Goal: Information Seeking & Learning: Learn about a topic

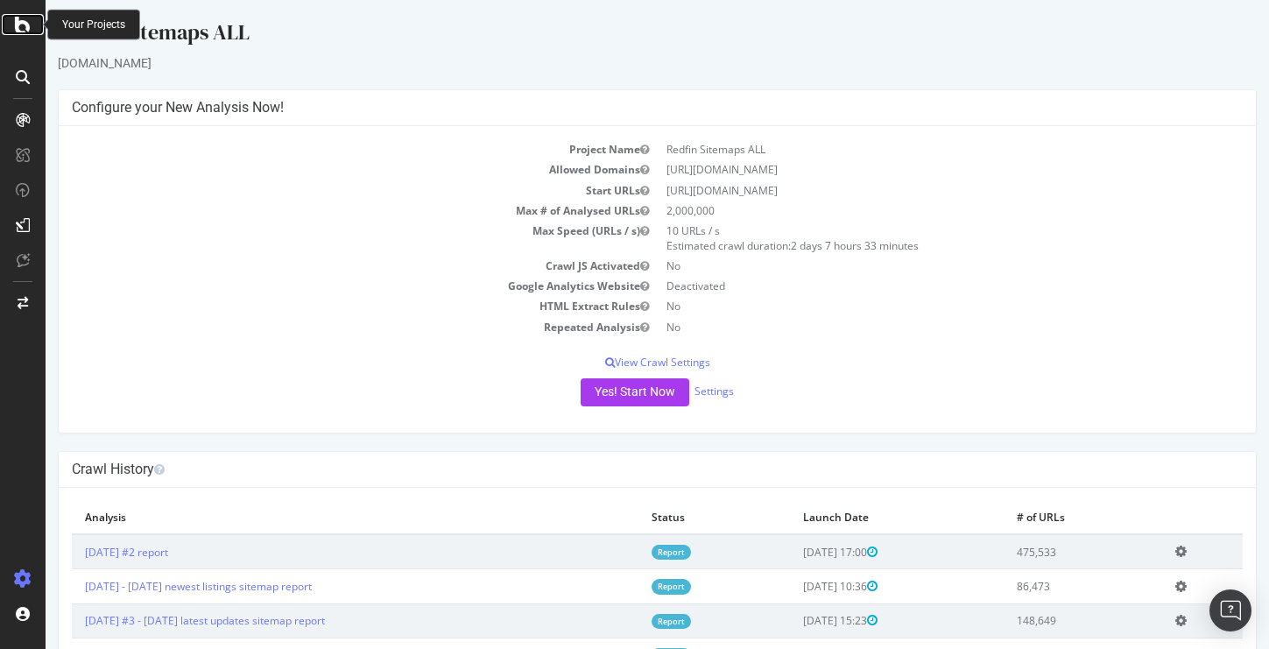
click at [28, 22] on icon at bounding box center [23, 24] width 16 height 21
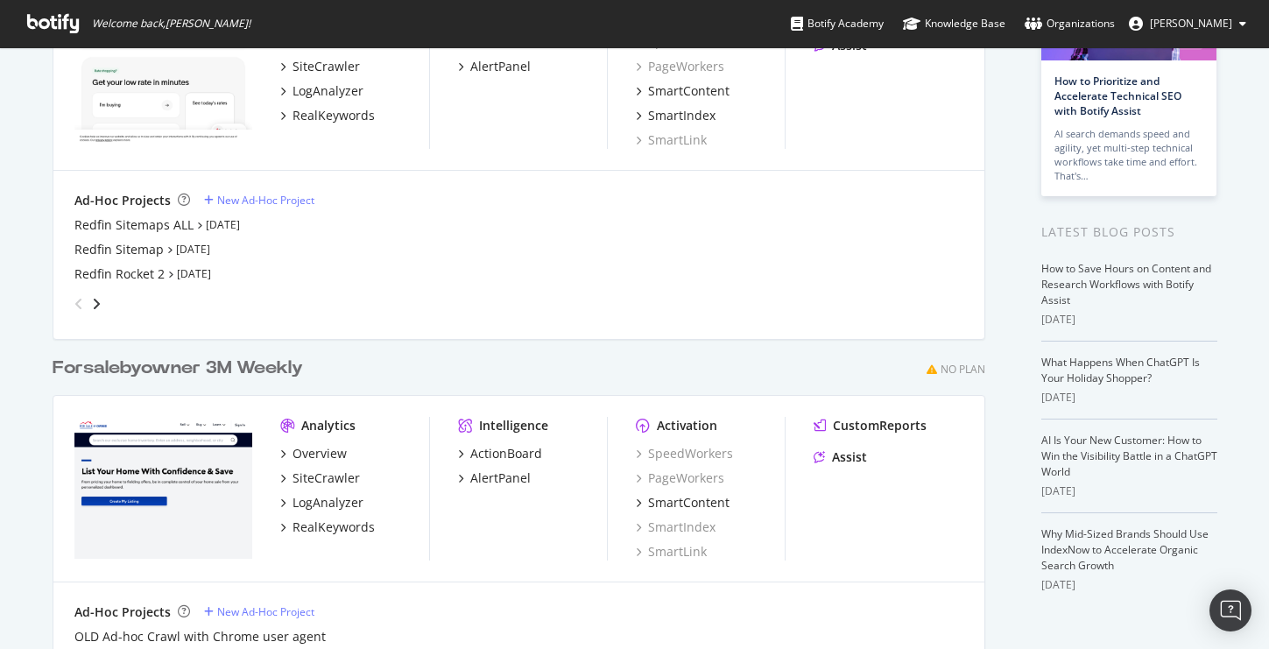
scroll to position [281, 0]
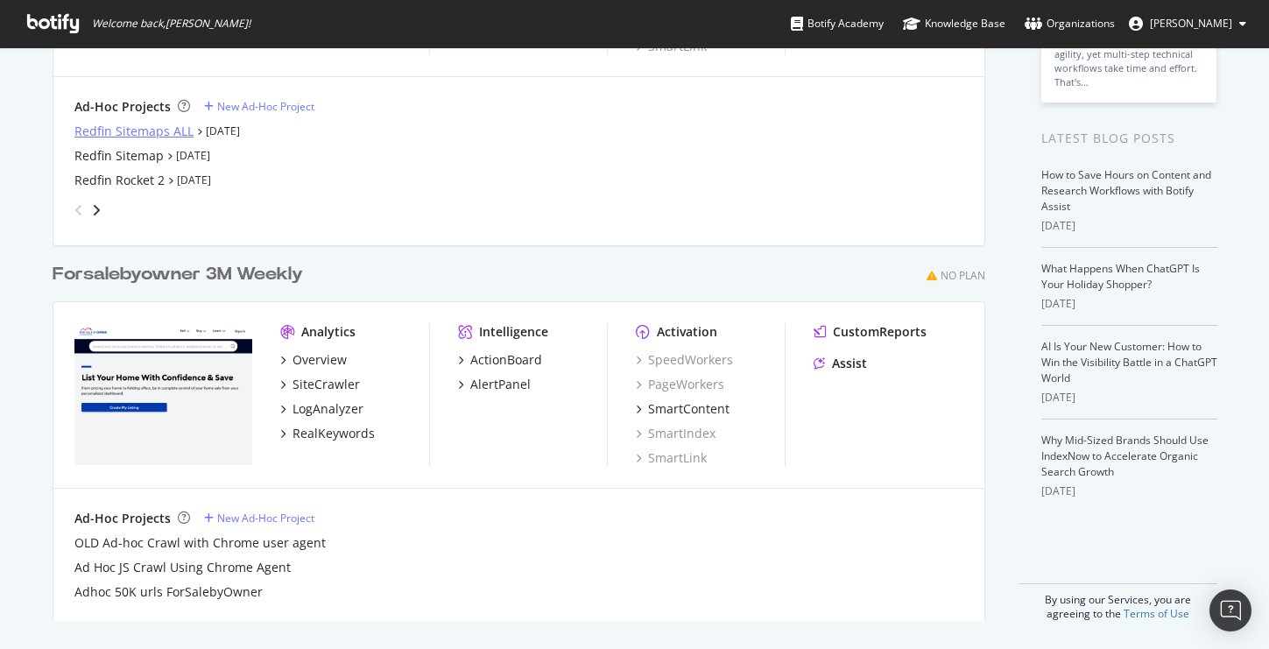
click at [161, 134] on div "Redfin Sitemaps ALL" at bounding box center [133, 132] width 119 height 18
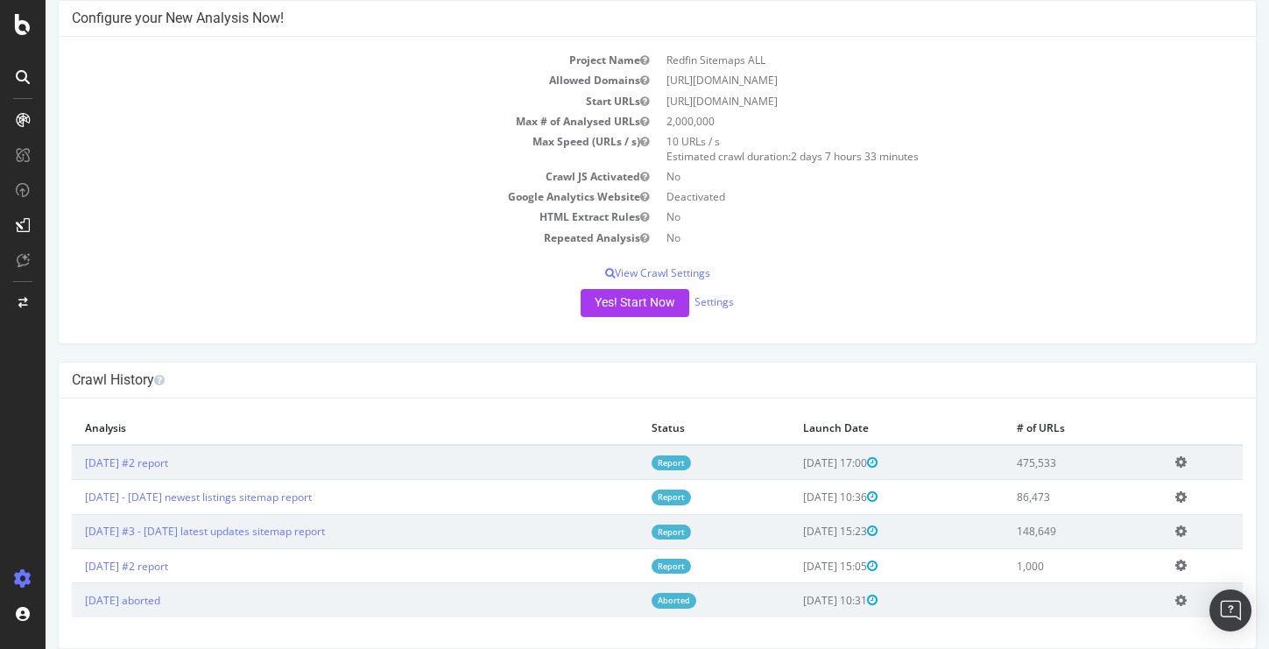
scroll to position [108, 0]
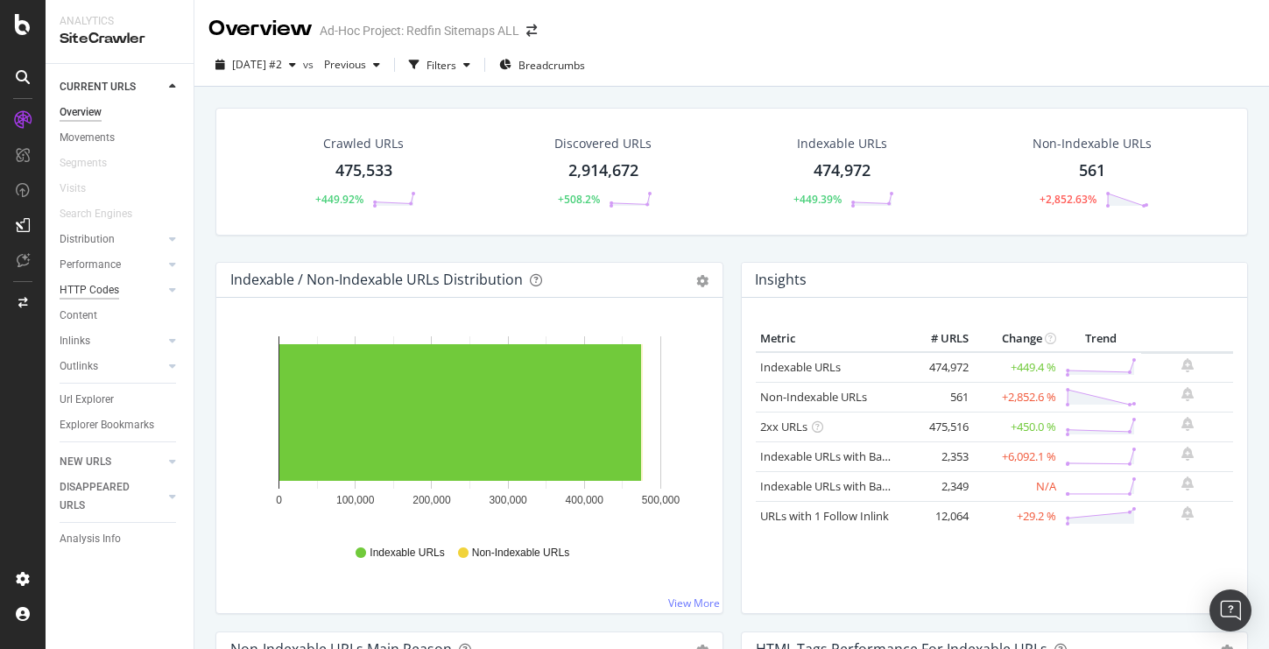
click at [93, 296] on div "HTTP Codes" at bounding box center [90, 290] width 60 height 18
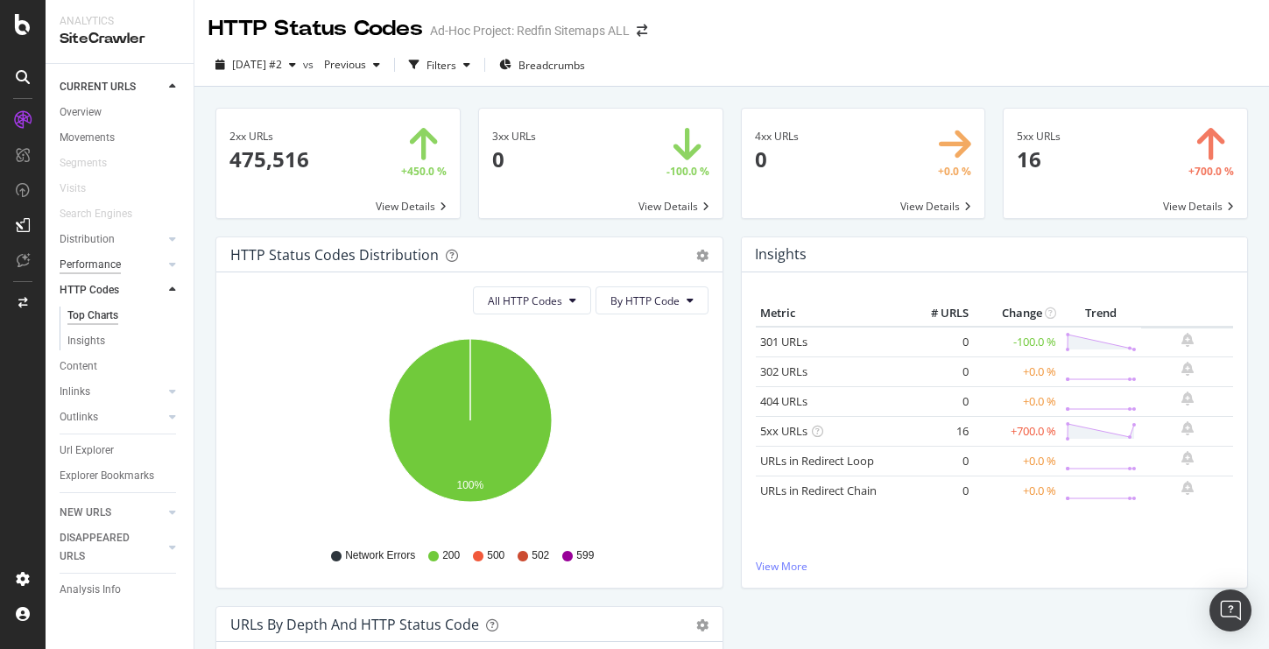
click at [83, 264] on div "Performance" at bounding box center [90, 265] width 61 height 18
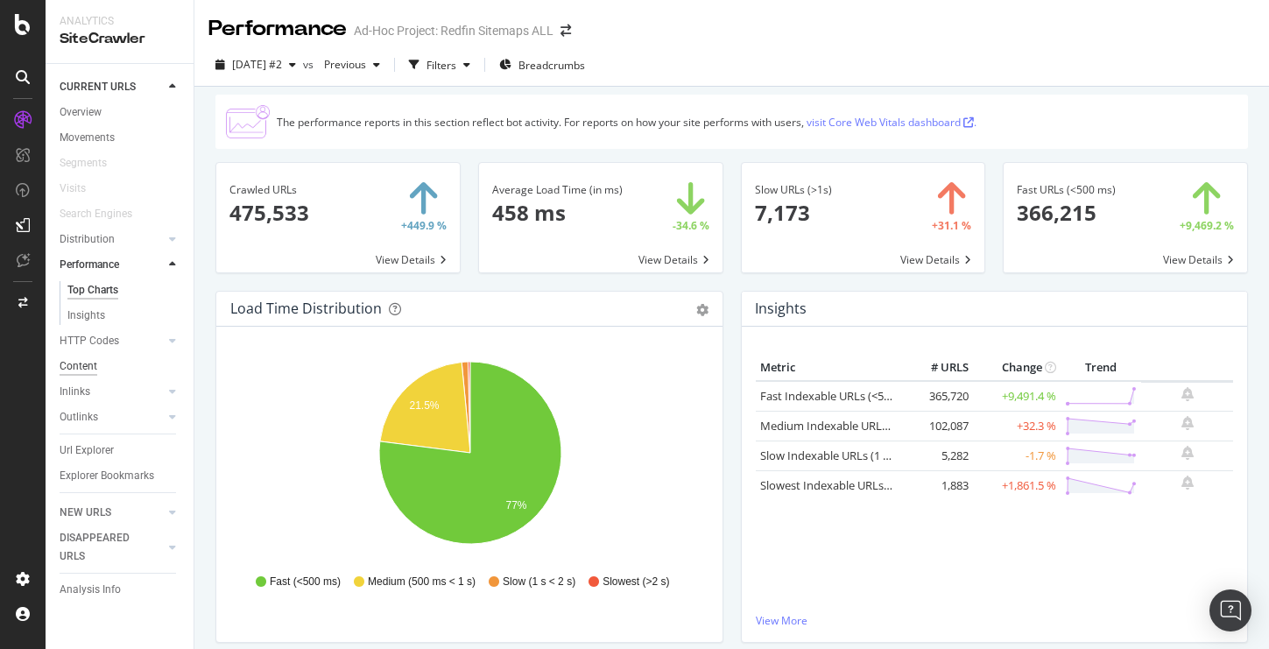
click at [80, 362] on div "Content" at bounding box center [79, 366] width 38 height 18
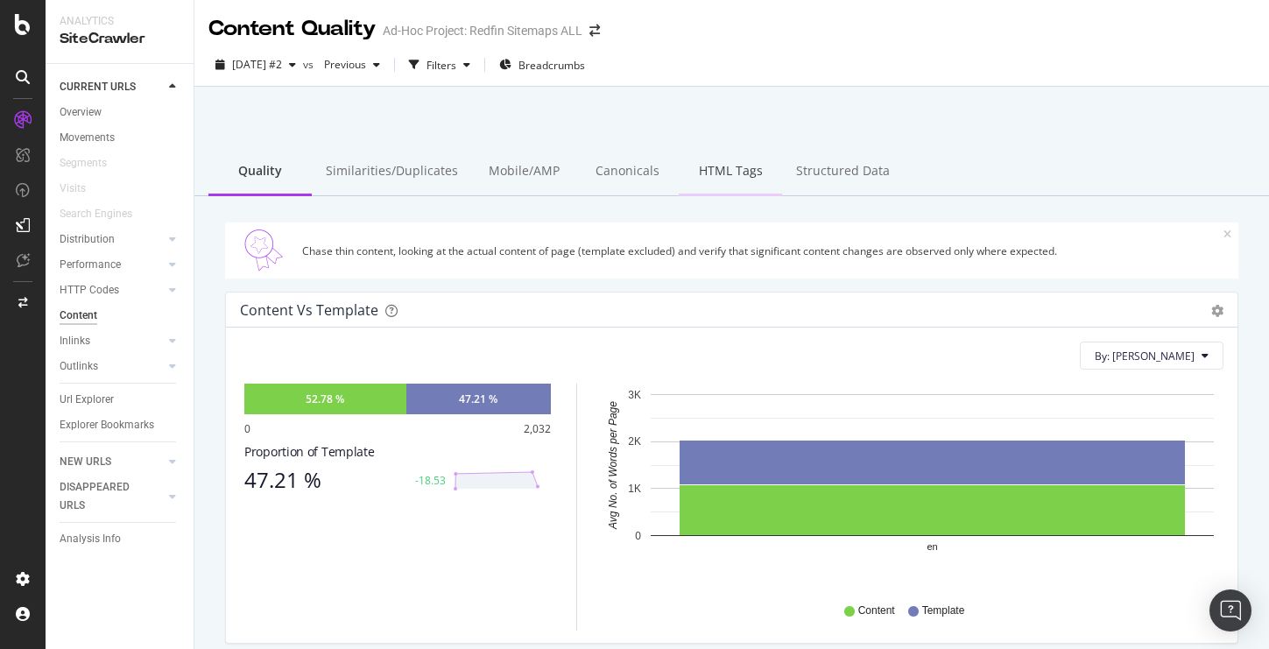
click at [705, 175] on div "HTML Tags" at bounding box center [730, 172] width 103 height 48
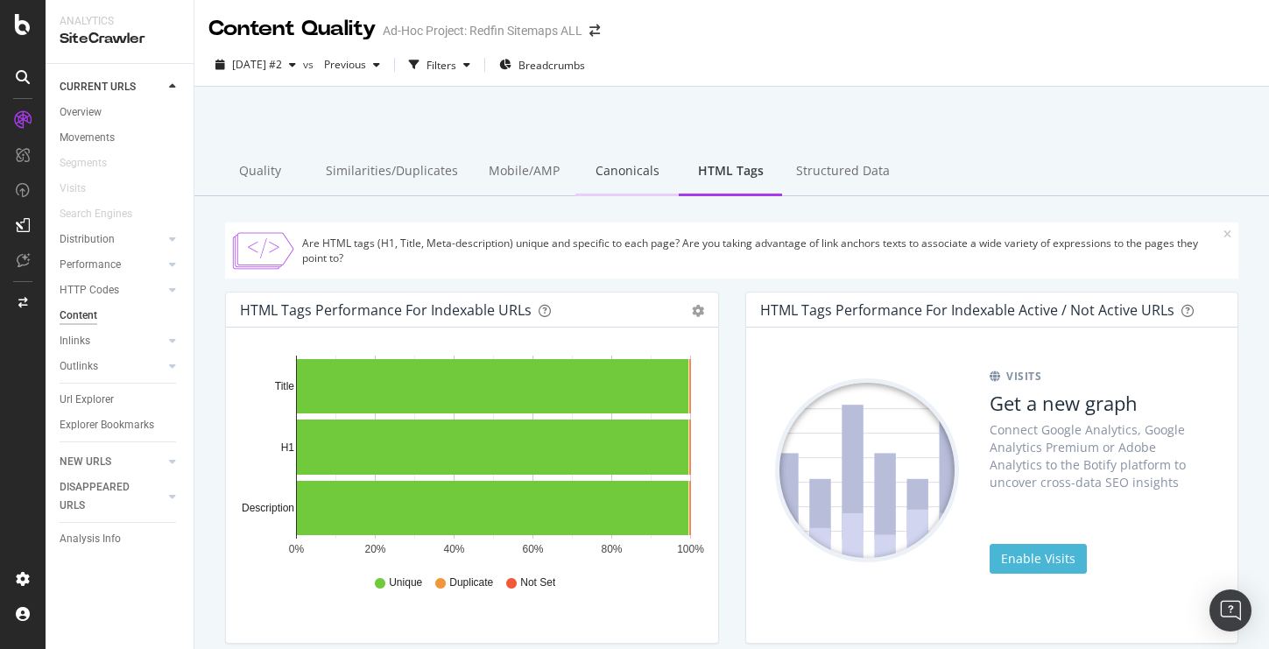
click at [613, 175] on div "Canonicals" at bounding box center [626, 172] width 103 height 48
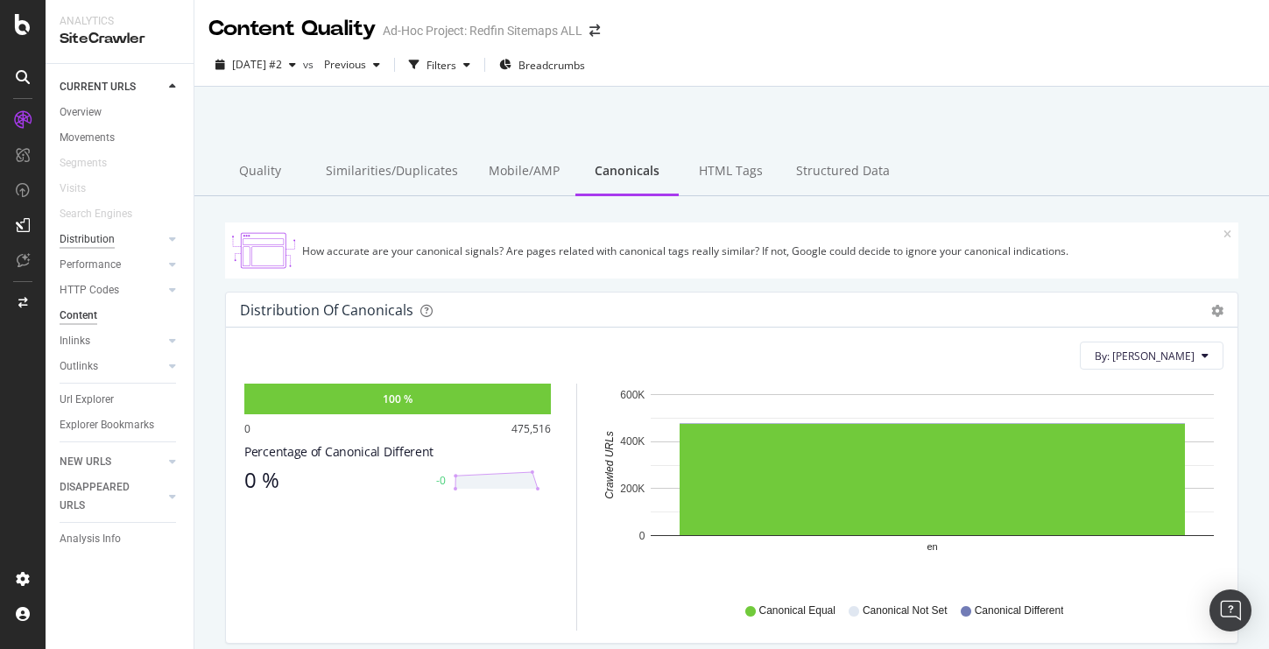
click at [96, 246] on div "Distribution" at bounding box center [87, 239] width 55 height 18
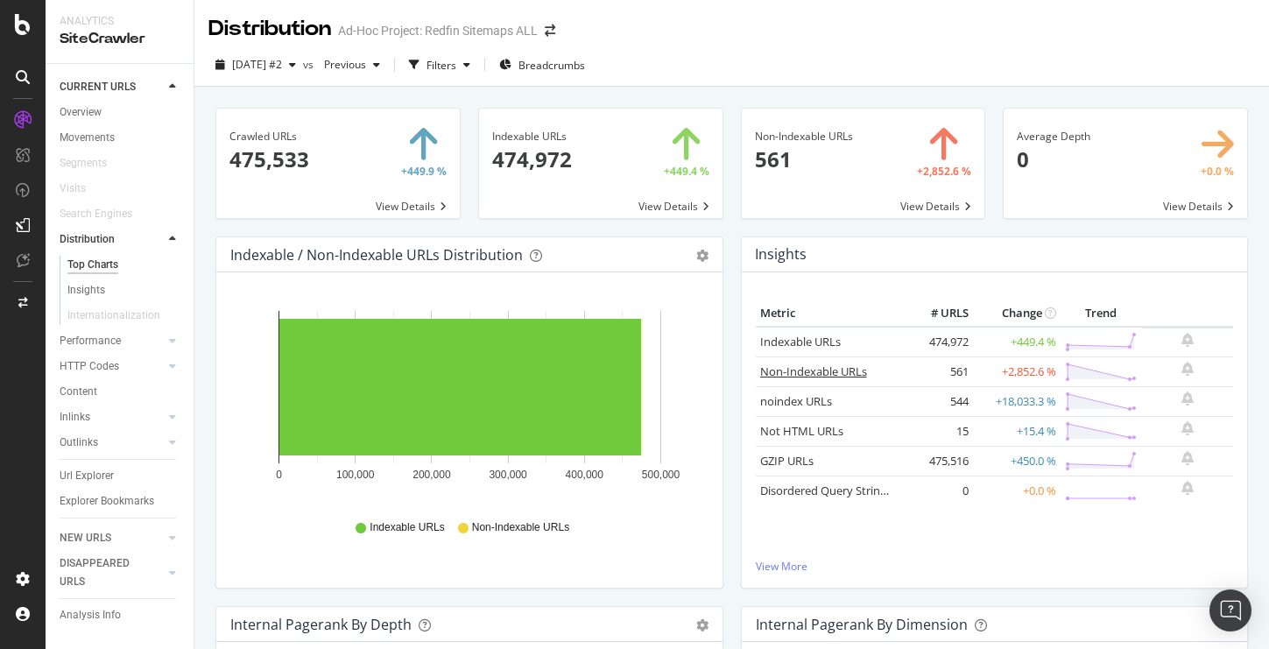
click at [816, 371] on link "Non-Indexable URLs" at bounding box center [813, 371] width 107 height 16
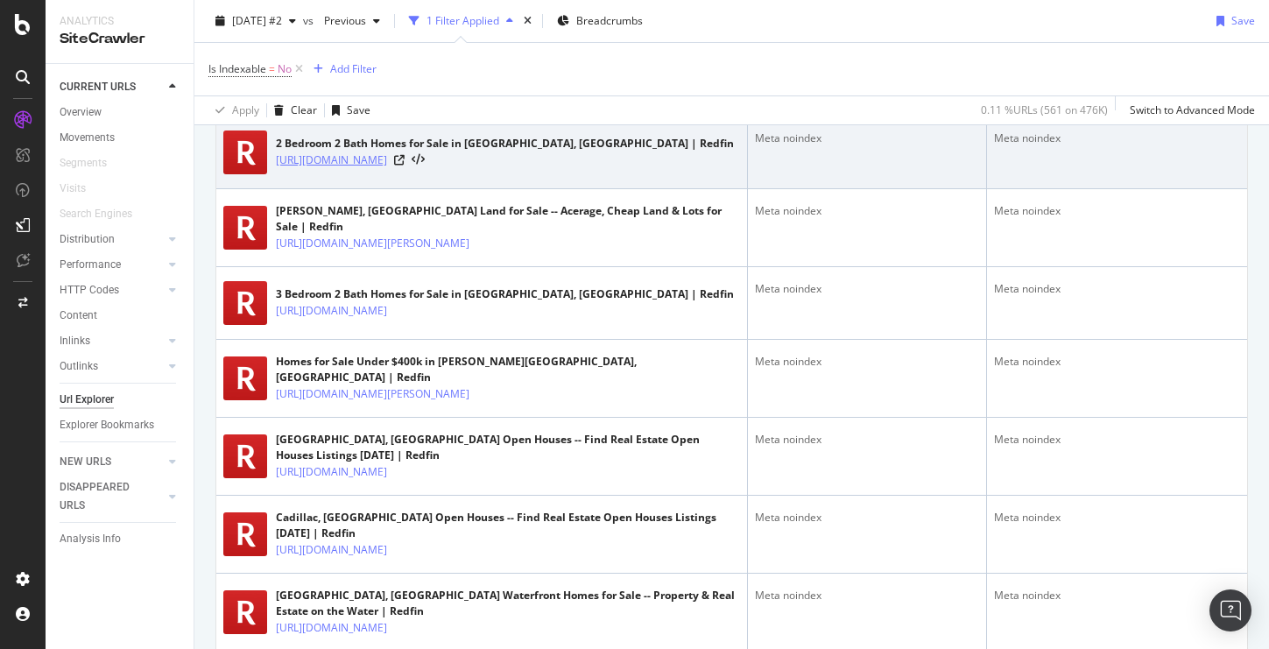
scroll to position [654, 0]
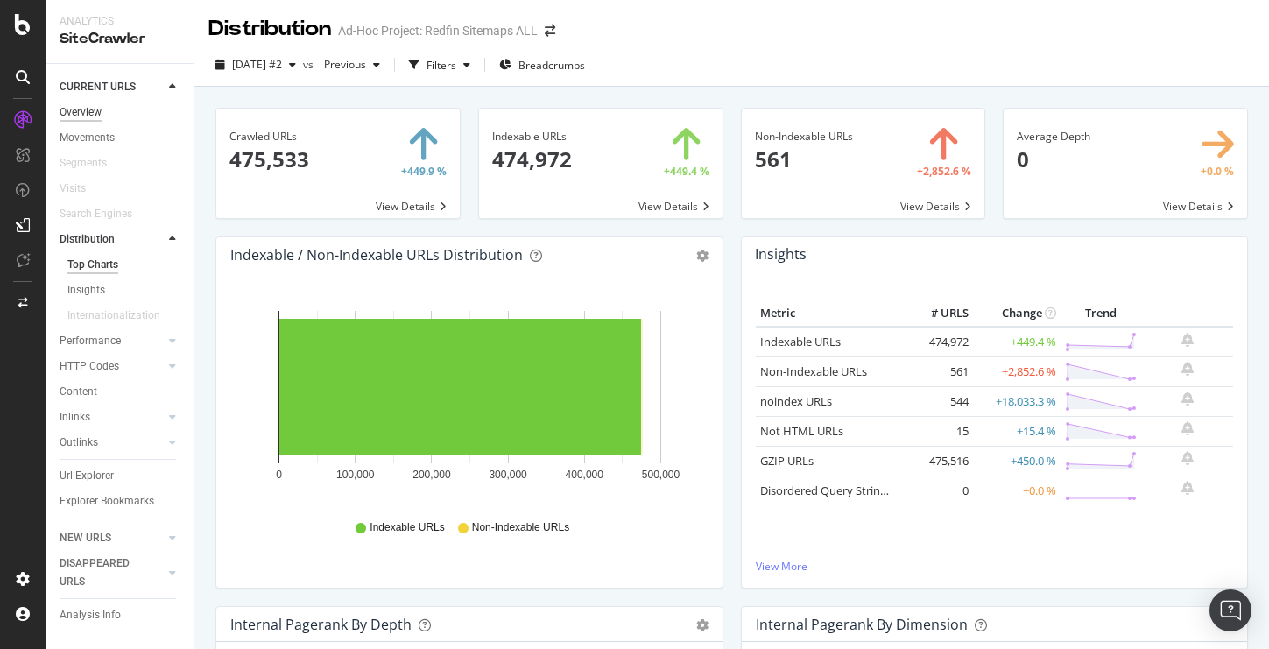
click at [83, 109] on div "Overview" at bounding box center [81, 112] width 42 height 18
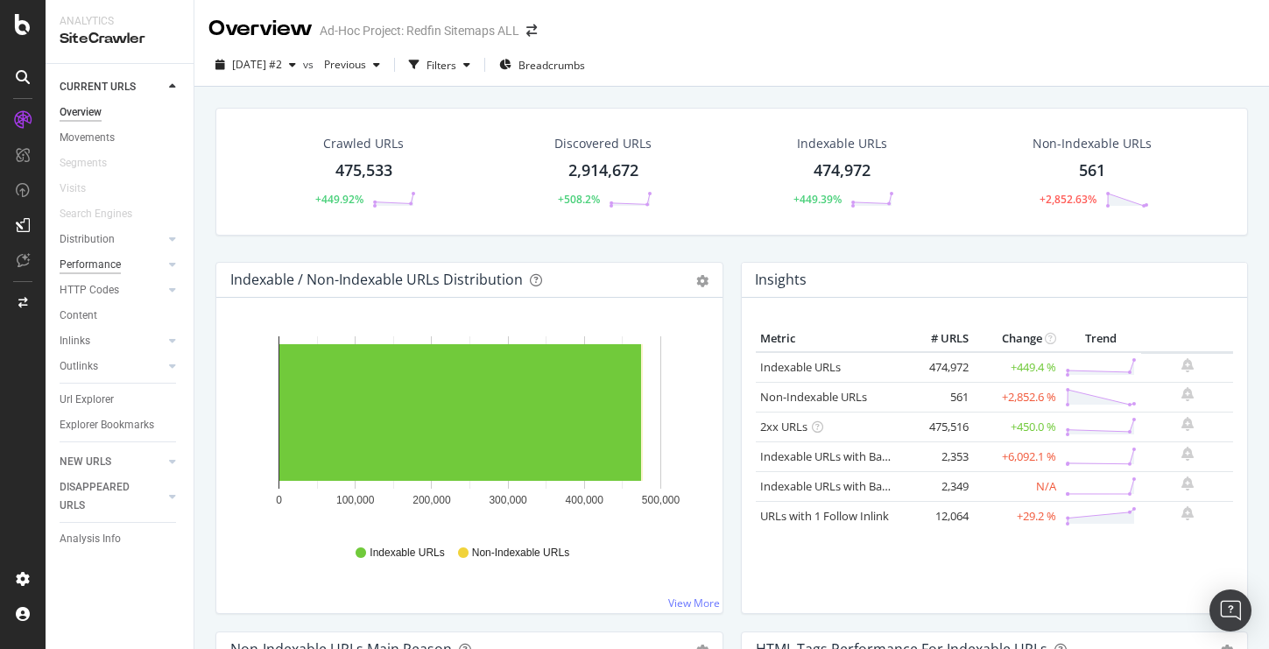
click at [90, 259] on div "Performance" at bounding box center [90, 265] width 61 height 18
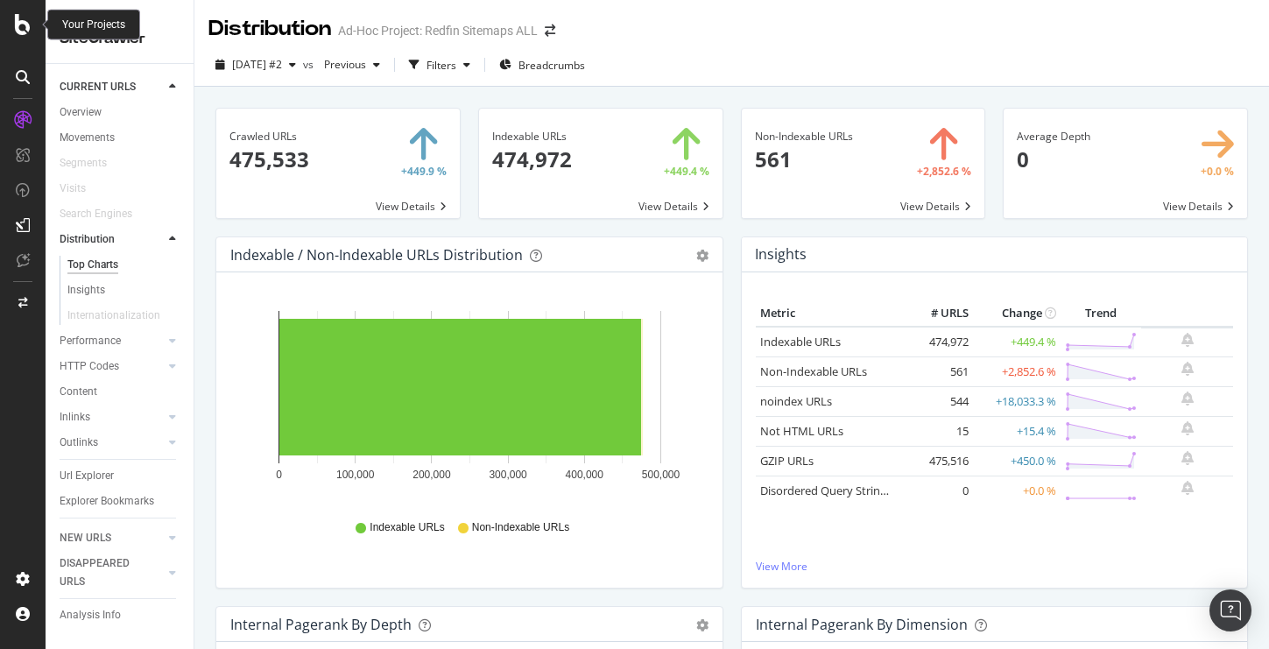
click at [24, 32] on icon at bounding box center [23, 24] width 16 height 21
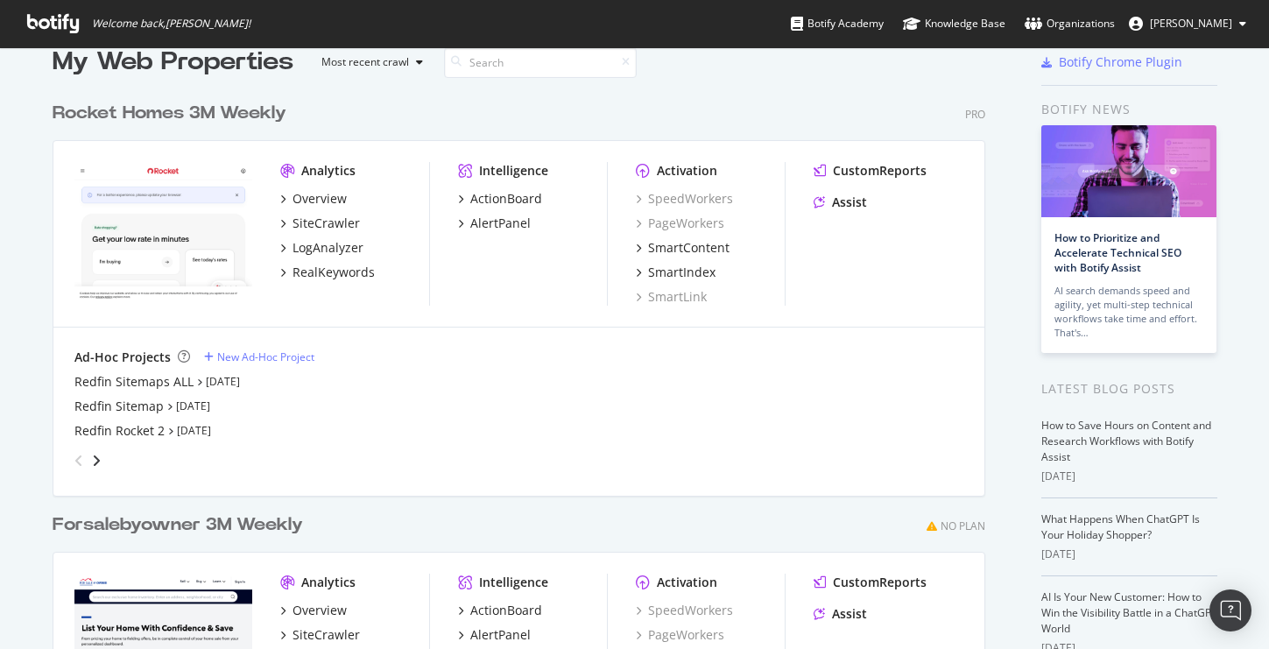
scroll to position [53, 0]
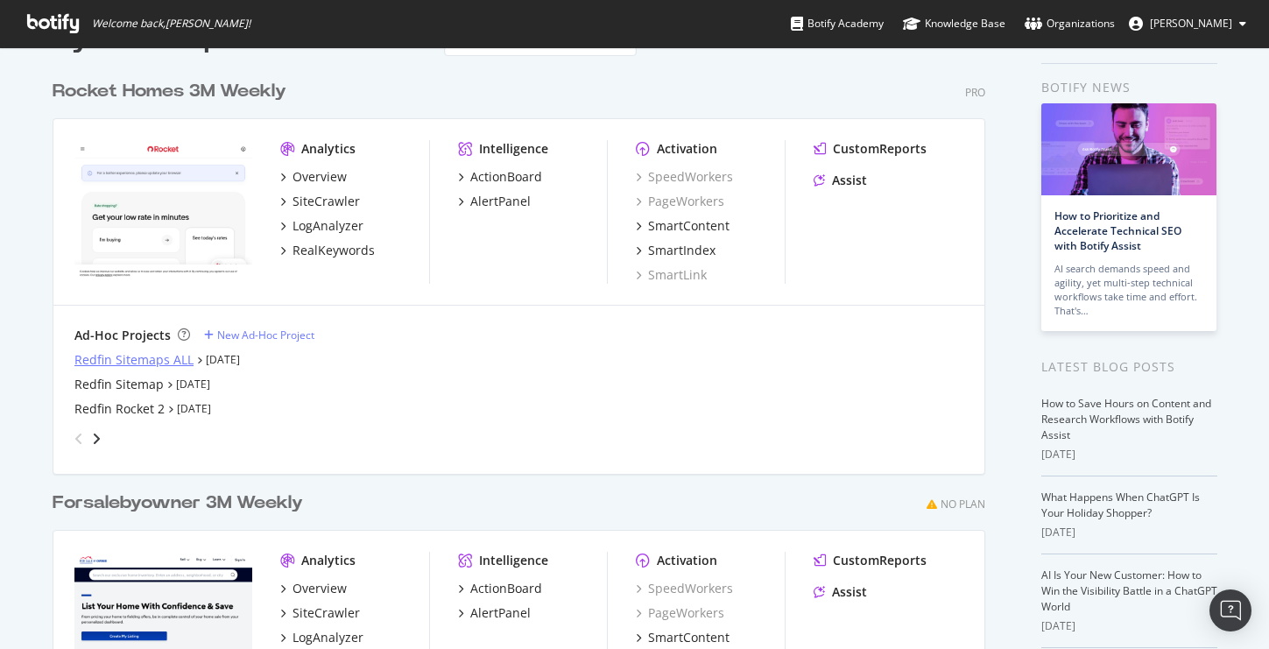
click at [139, 355] on div "Redfin Sitemaps ALL" at bounding box center [133, 360] width 119 height 18
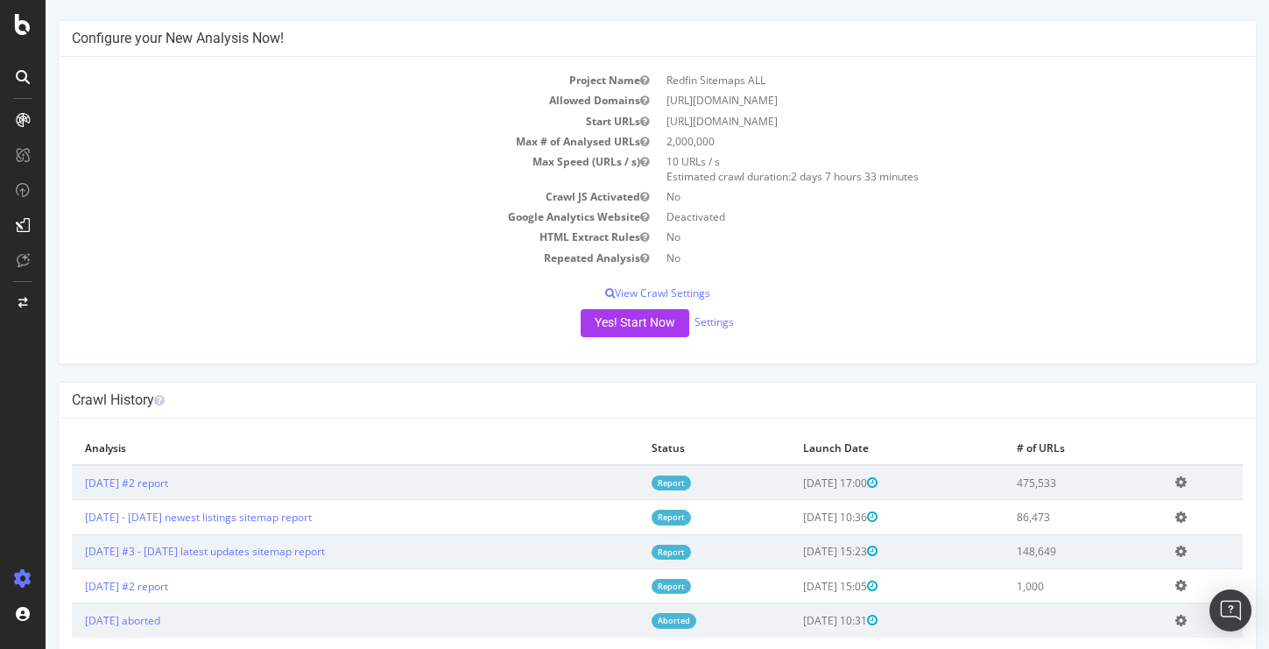
scroll to position [108, 0]
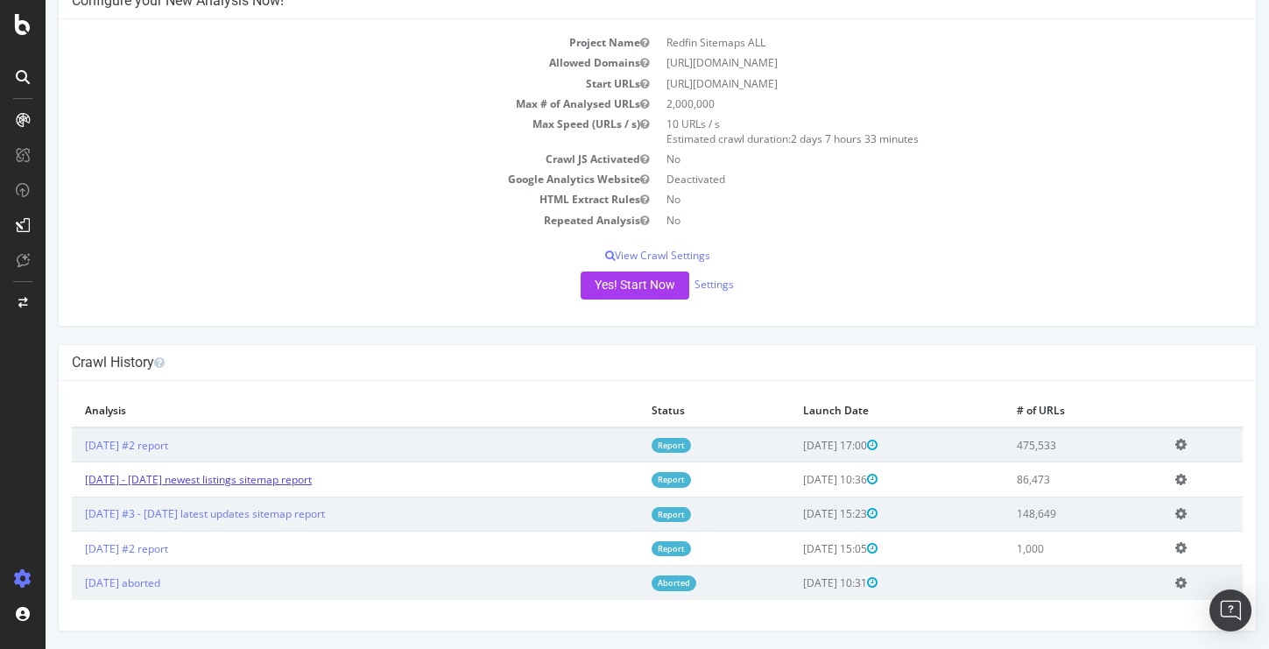
click at [287, 481] on link "[DATE] - [DATE] newest listings sitemap report" at bounding box center [198, 479] width 227 height 15
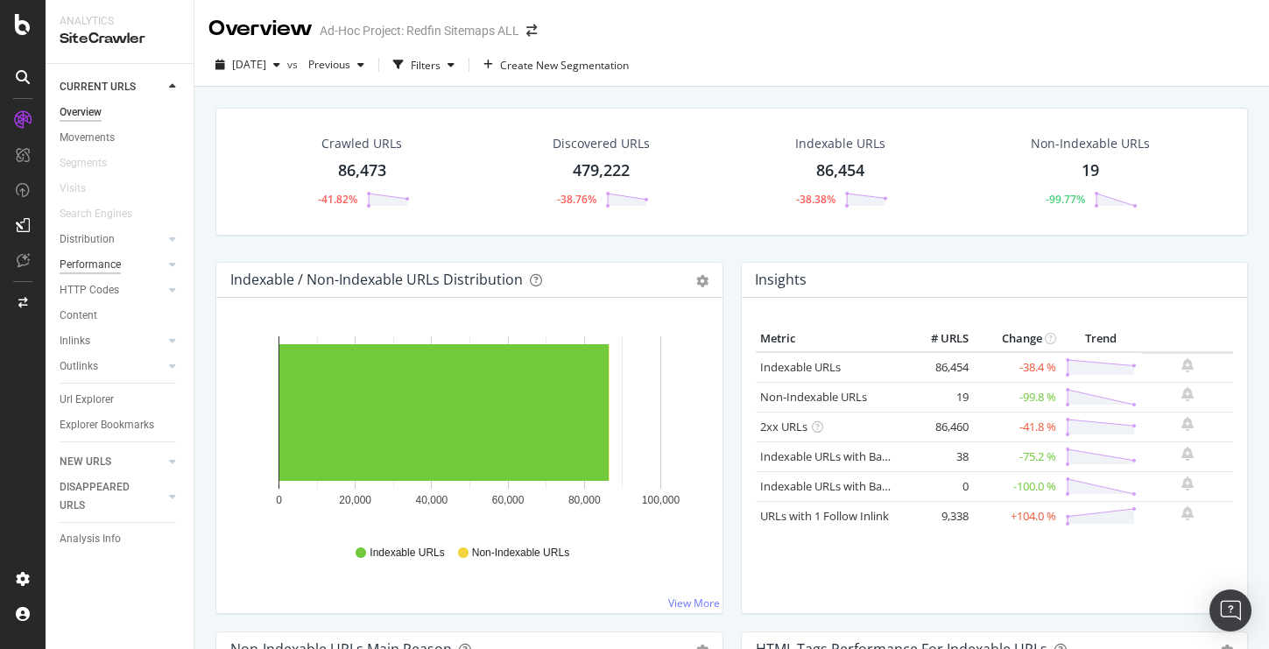
click at [103, 258] on div "Performance" at bounding box center [90, 265] width 61 height 18
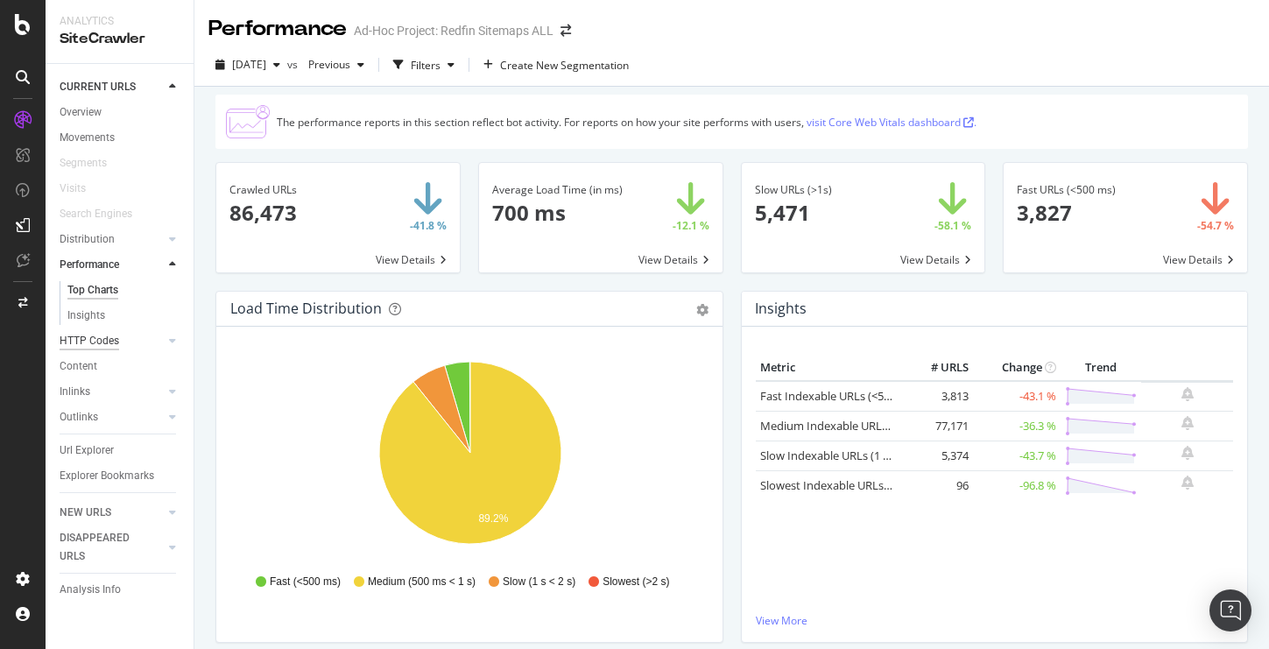
click at [77, 342] on div "HTTP Codes" at bounding box center [90, 341] width 60 height 18
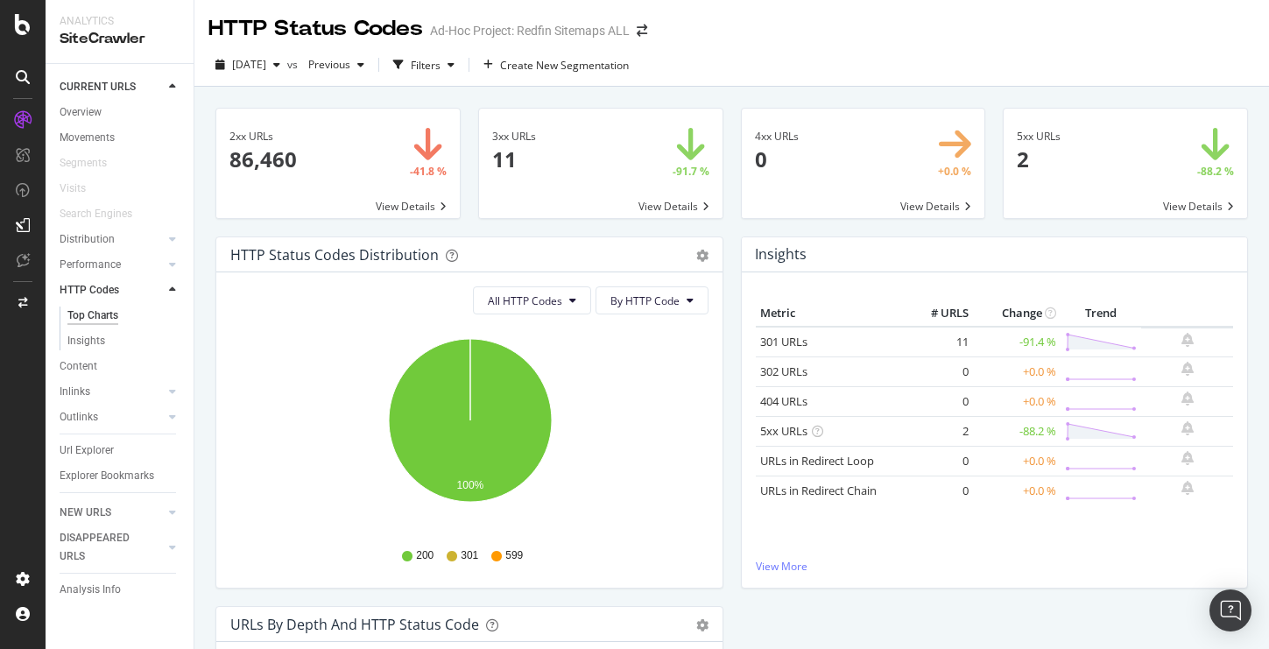
click at [568, 169] on span at bounding box center [600, 163] width 243 height 109
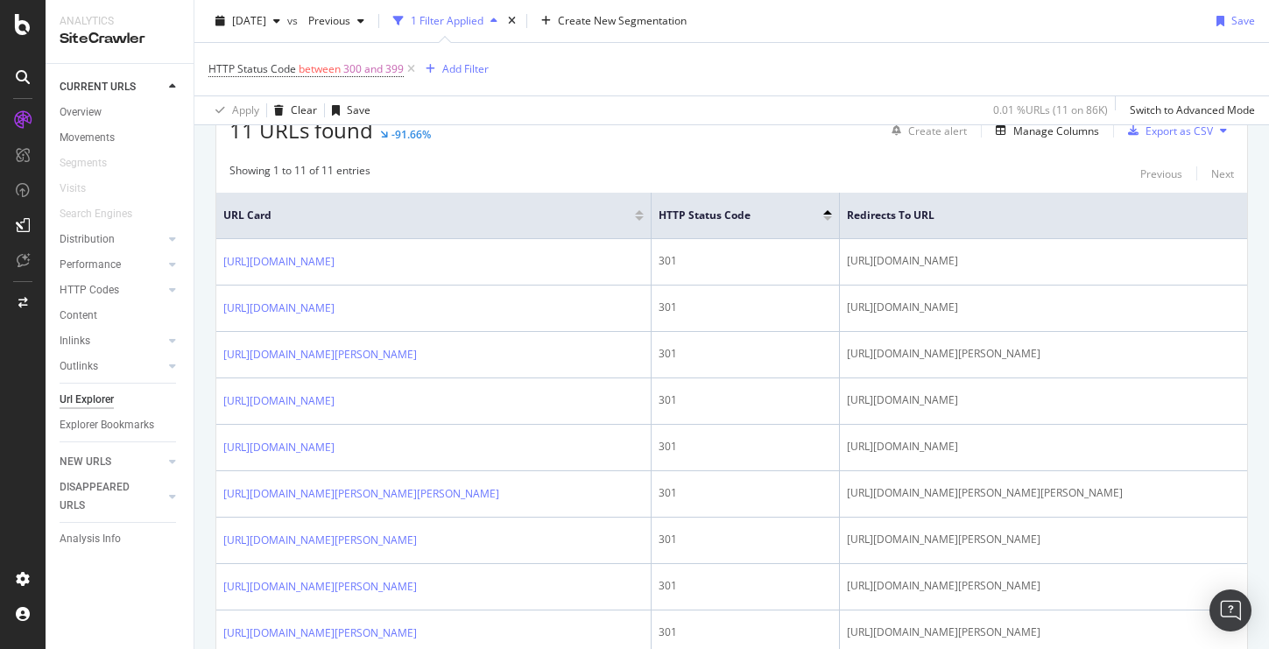
scroll to position [344, 0]
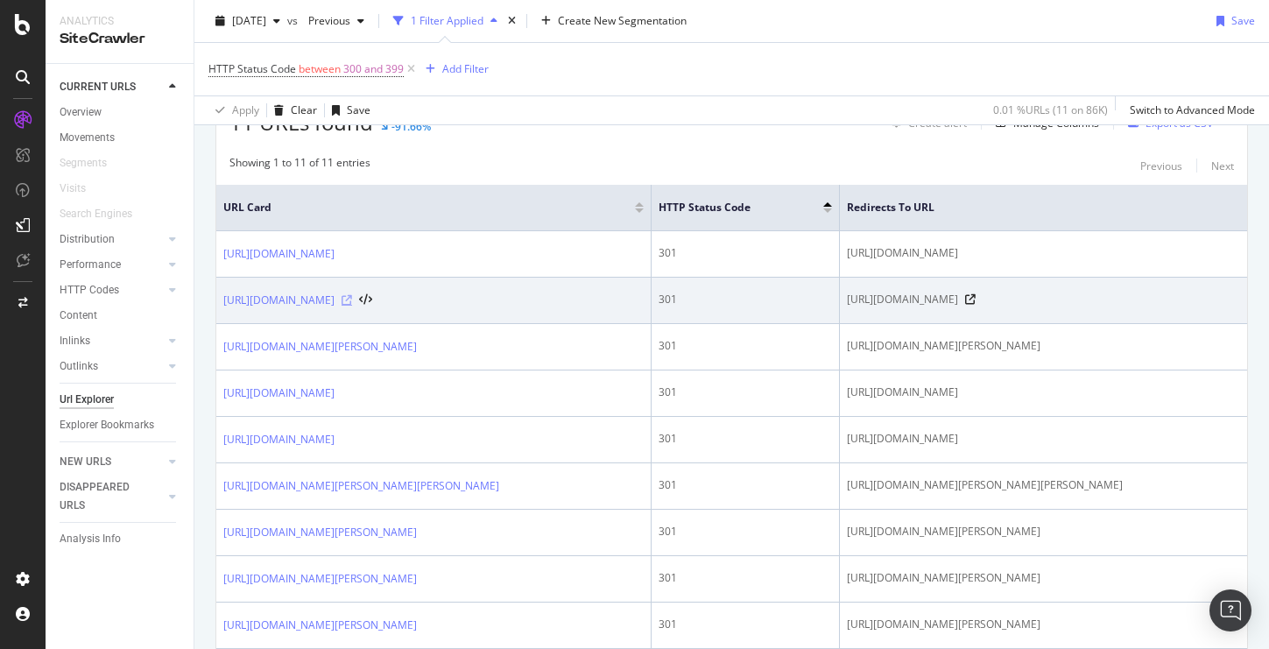
click at [352, 306] on icon at bounding box center [347, 300] width 11 height 11
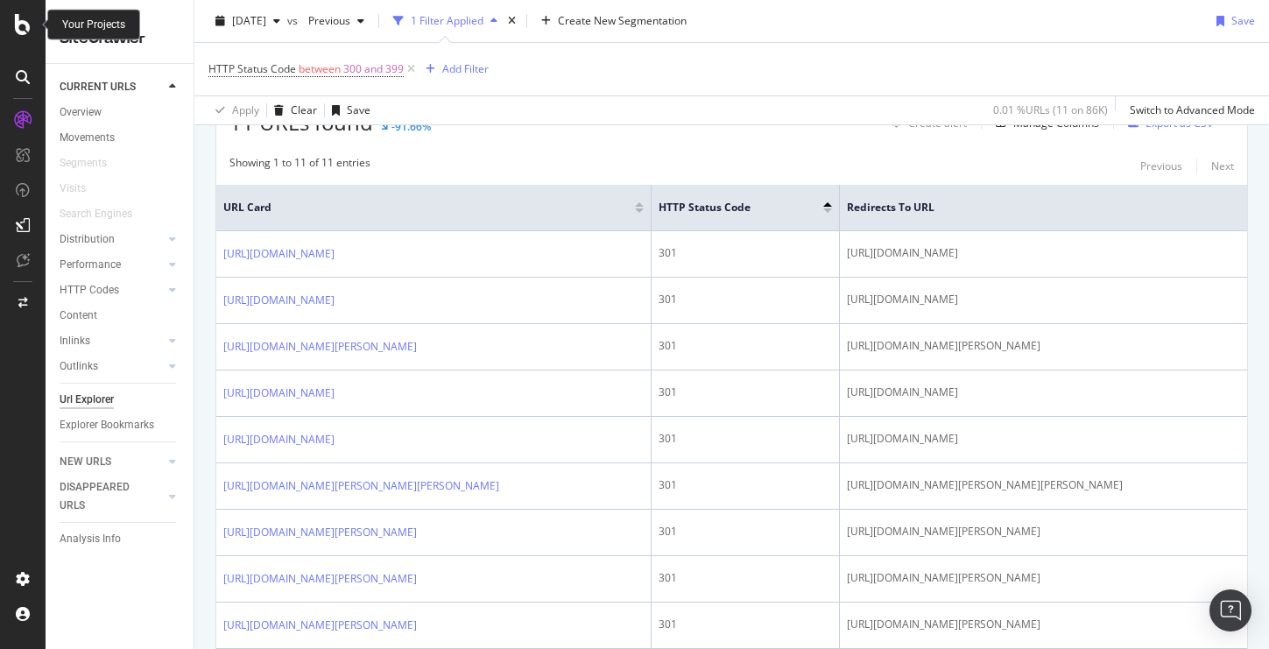
click at [18, 24] on icon at bounding box center [23, 24] width 16 height 21
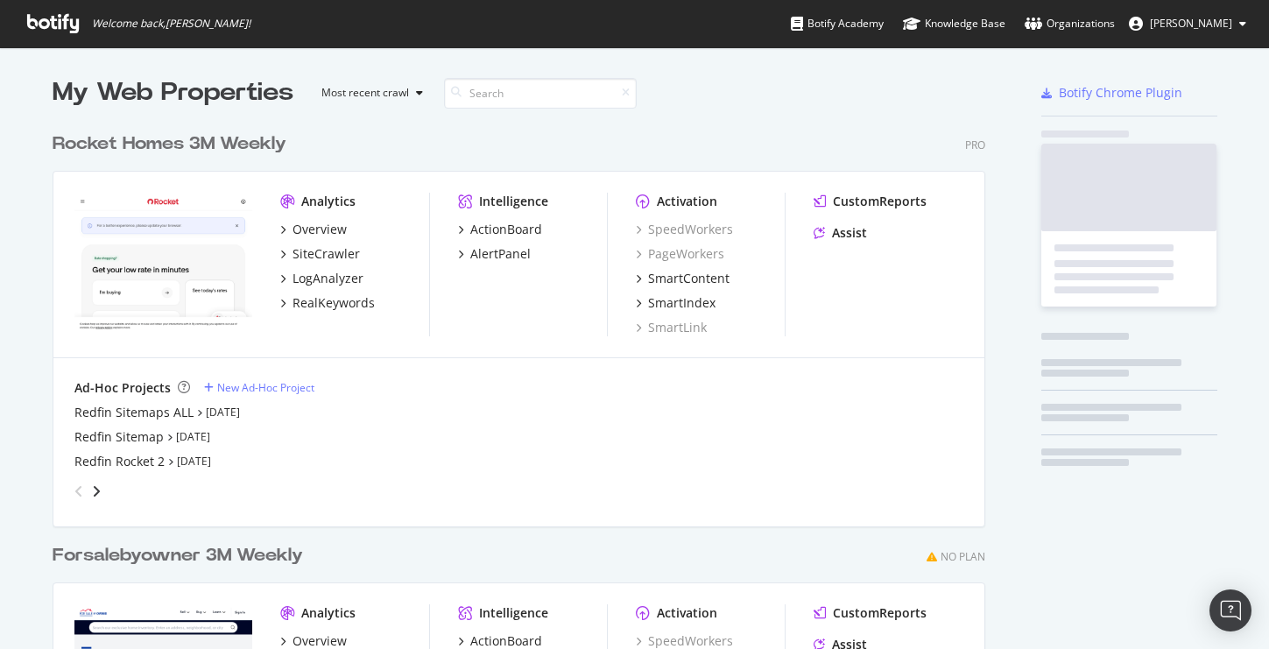
scroll to position [649, 1269]
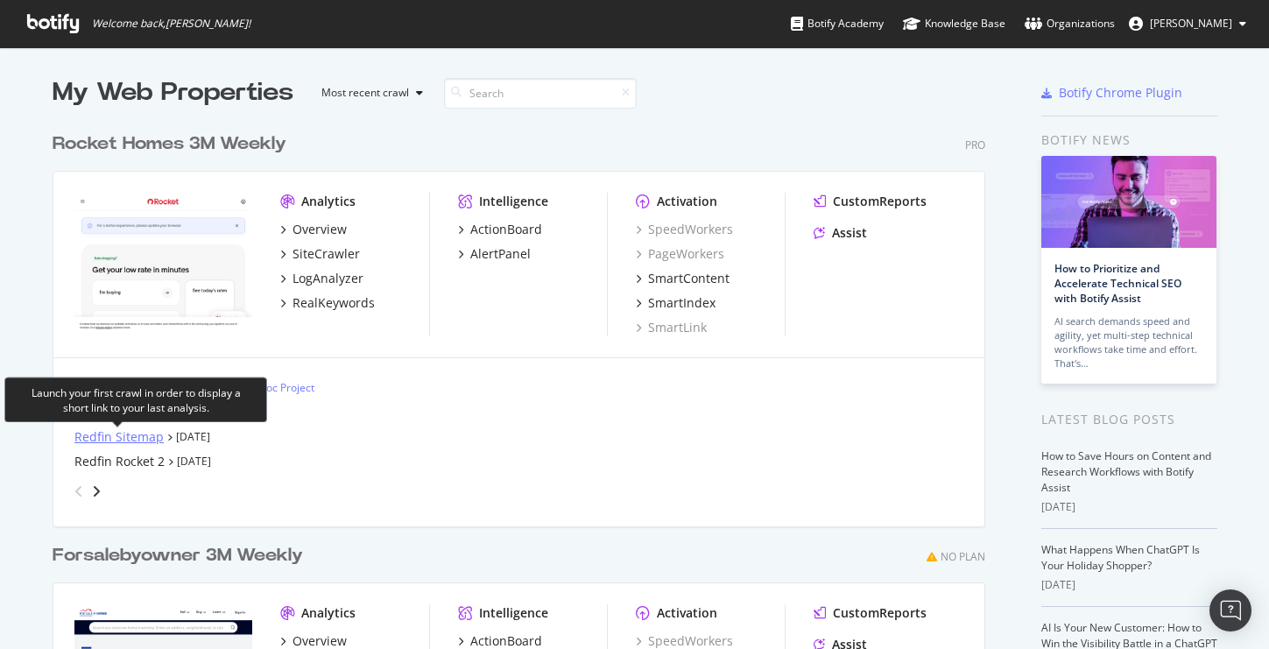
click at [117, 441] on div "Redfin Sitemap" at bounding box center [118, 437] width 89 height 18
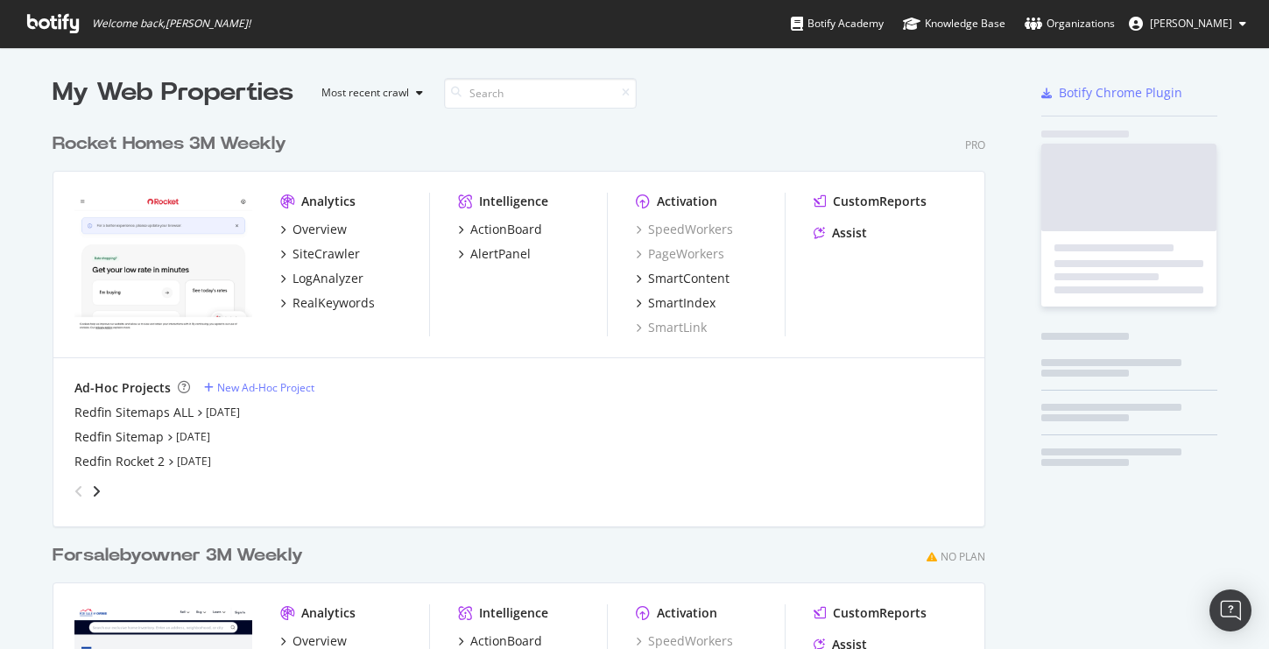
scroll to position [649, 1269]
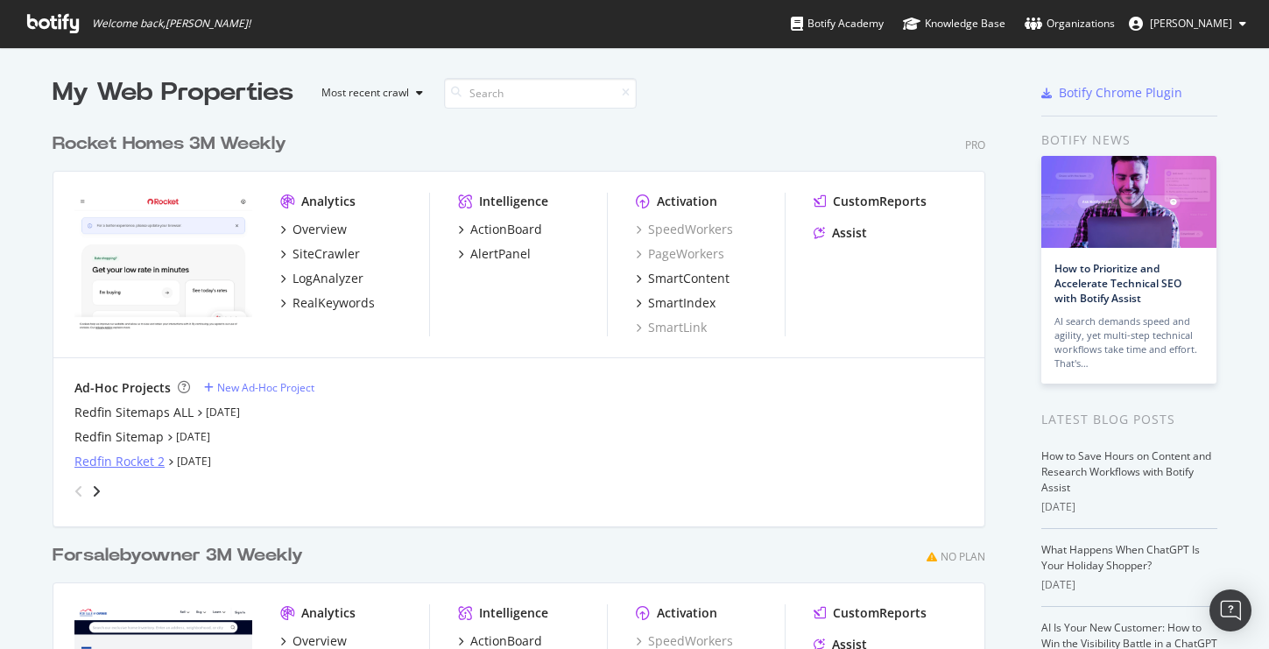
click at [127, 460] on div "Redfin Rocket 2" at bounding box center [119, 462] width 90 height 18
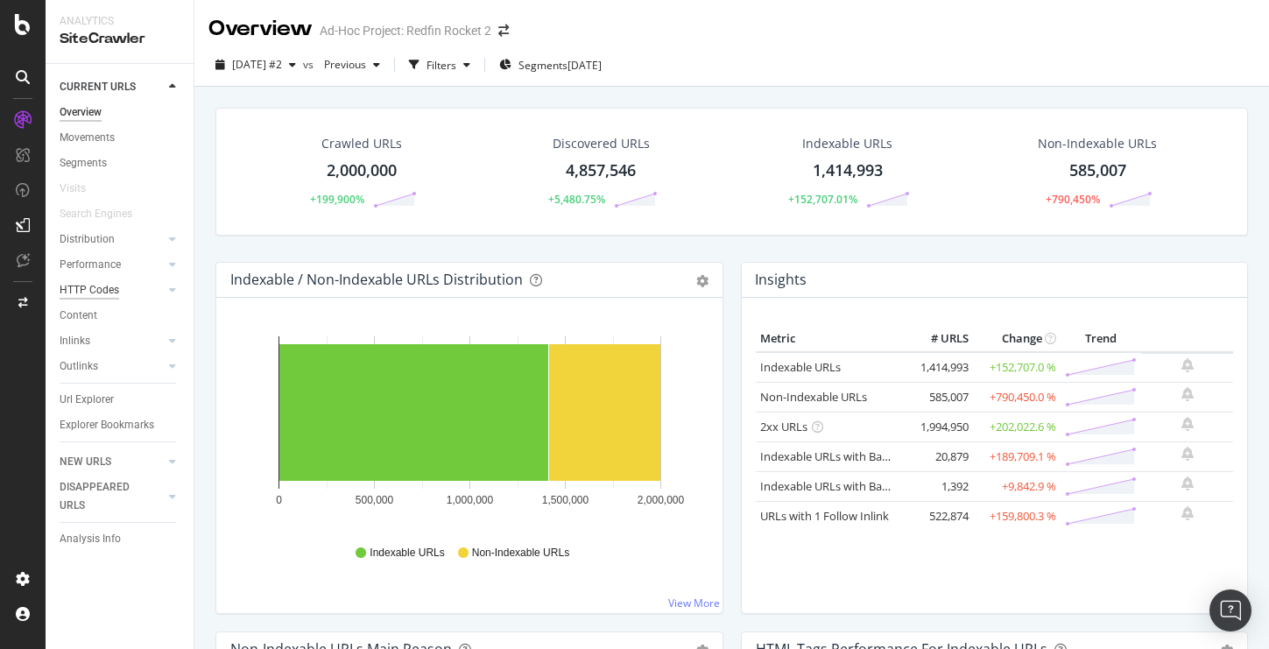
click at [80, 291] on div "HTTP Codes" at bounding box center [90, 290] width 60 height 18
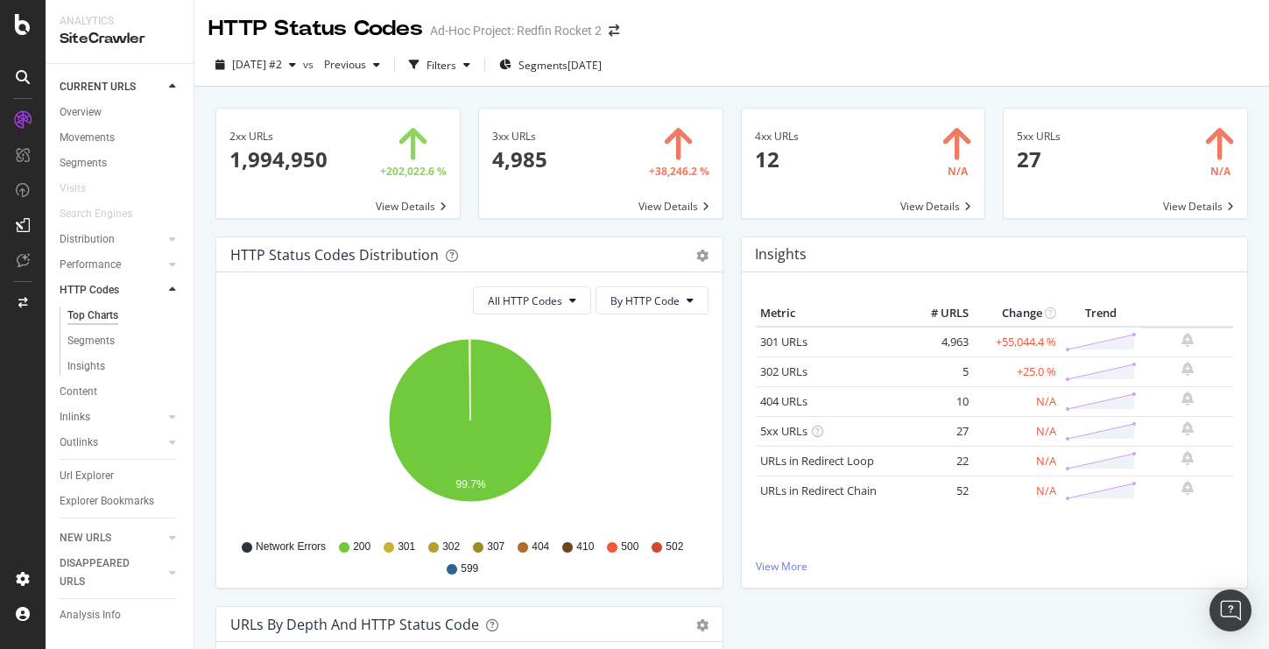
click at [568, 154] on span at bounding box center [600, 163] width 243 height 109
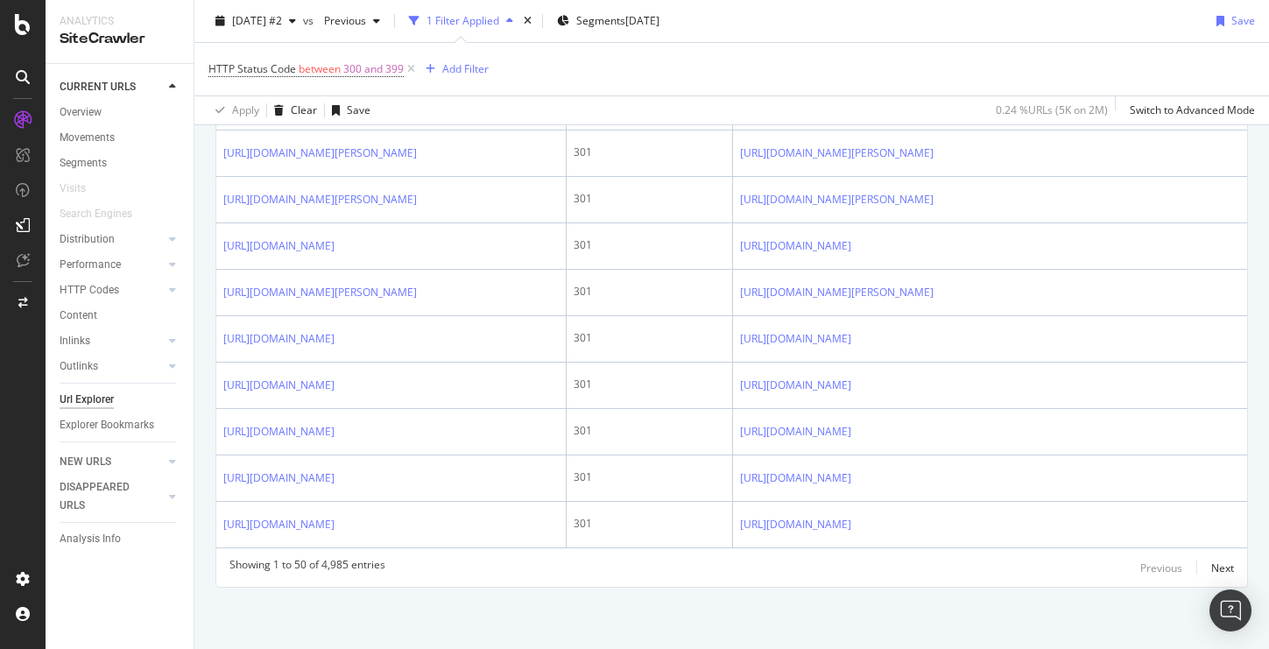
scroll to position [2960, 0]
click at [1217, 565] on div "Next" at bounding box center [1222, 568] width 23 height 15
